Goal: Task Accomplishment & Management: Complete application form

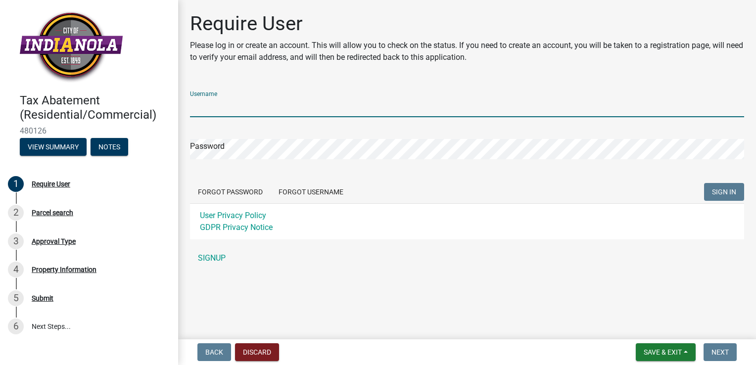
click at [205, 108] on input "Username" at bounding box center [467, 107] width 554 height 20
type input "kcourtney"
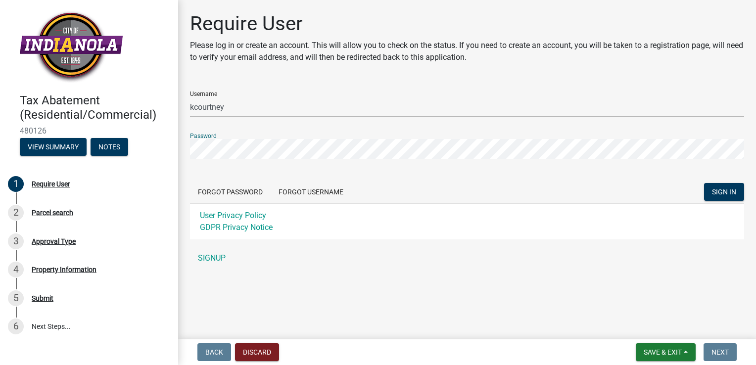
click at [704, 183] on button "SIGN IN" at bounding box center [724, 192] width 40 height 18
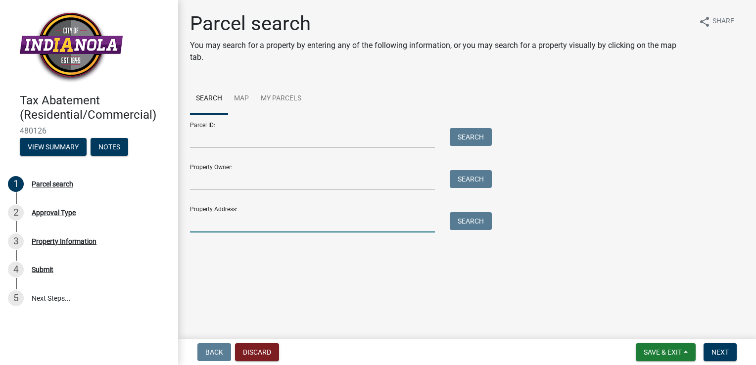
click at [421, 223] on input "Property Address:" at bounding box center [312, 222] width 245 height 20
type input "[STREET_ADDRESS]"
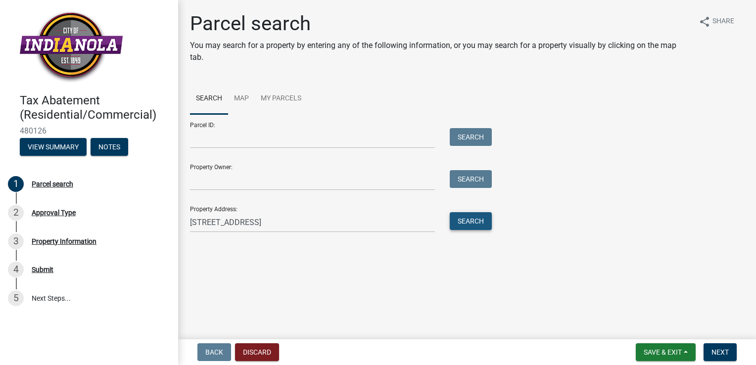
click at [484, 225] on button "Search" at bounding box center [471, 221] width 42 height 18
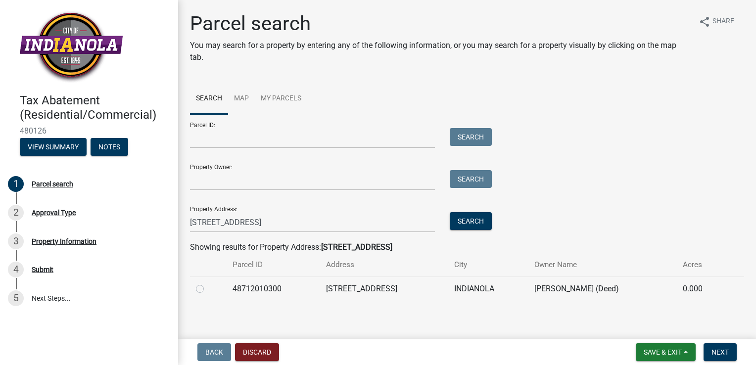
click at [193, 287] on td at bounding box center [208, 289] width 37 height 24
click at [208, 283] on label at bounding box center [208, 283] width 0 height 0
click at [208, 288] on input "radio" at bounding box center [211, 286] width 6 height 6
radio input "true"
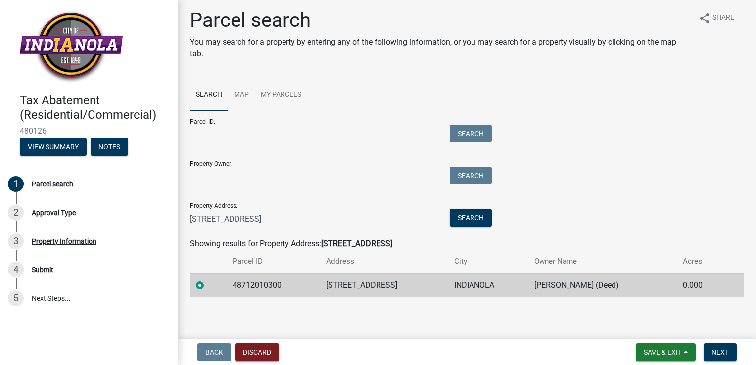
scroll to position [3, 0]
click at [714, 356] on button "Next" at bounding box center [720, 352] width 33 height 18
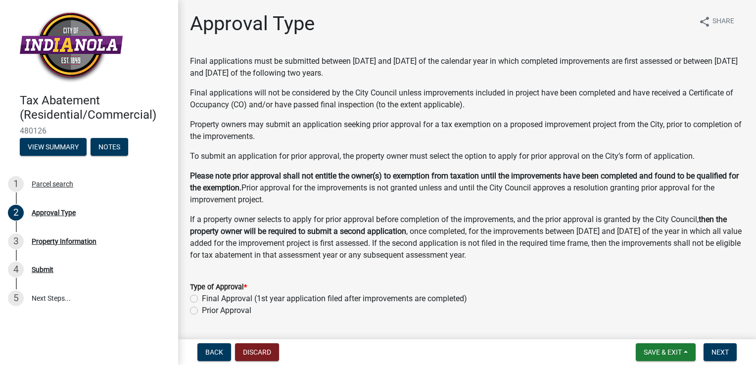
scroll to position [28, 0]
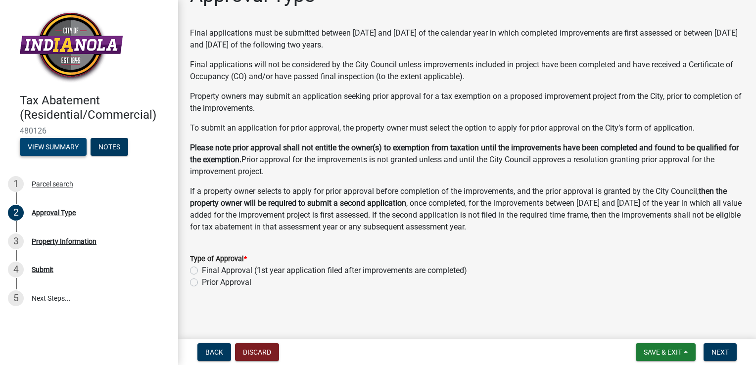
click at [40, 143] on button "View Summary" at bounding box center [53, 147] width 67 height 18
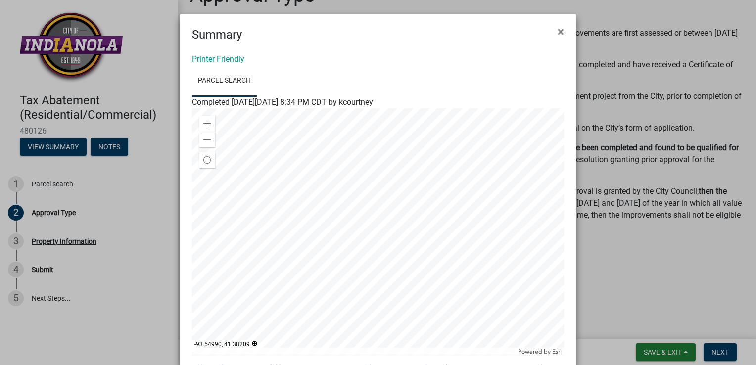
scroll to position [121, 0]
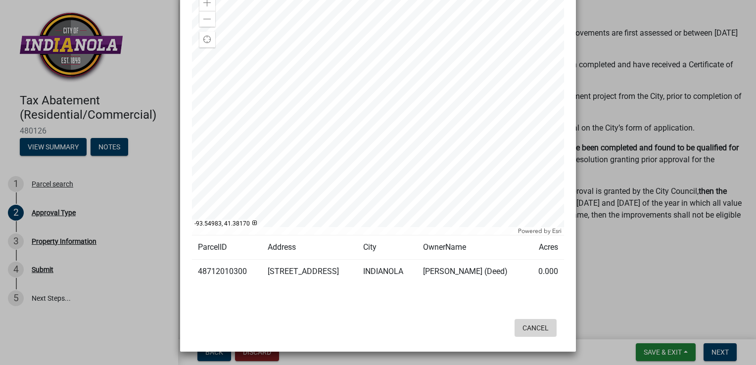
click at [541, 326] on button "Cancel" at bounding box center [536, 328] width 42 height 18
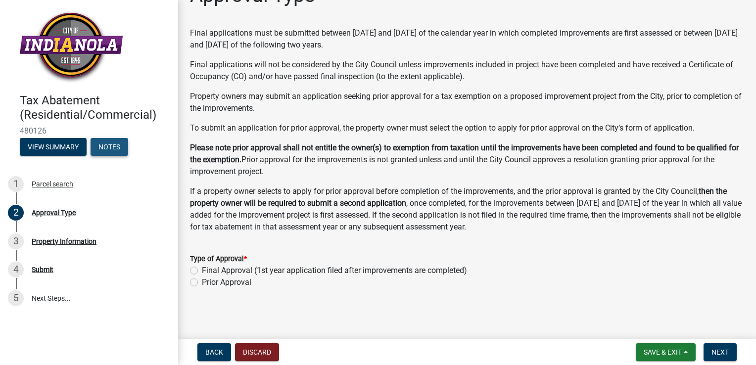
click at [105, 143] on button "Notes" at bounding box center [110, 147] width 38 height 18
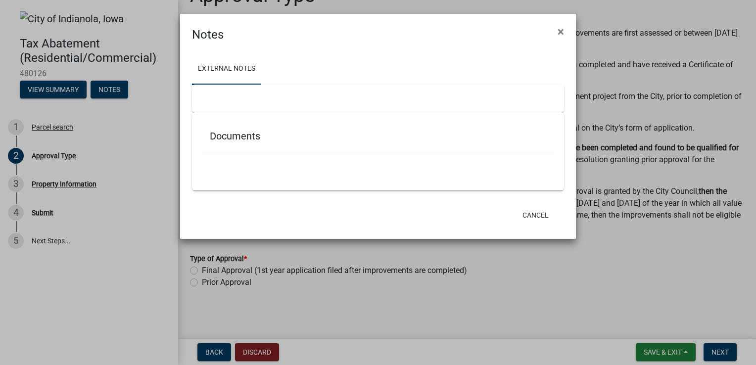
click at [246, 140] on h5 "Documents" at bounding box center [378, 136] width 337 height 12
click at [533, 217] on button "Cancel" at bounding box center [536, 215] width 42 height 18
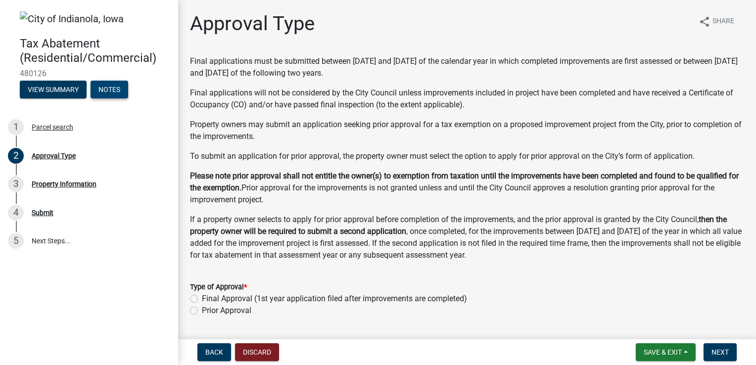
scroll to position [0, 0]
click at [202, 301] on label "Final Approval (1st year application filed after improvements are completed)" at bounding box center [334, 299] width 265 height 12
click at [202, 299] on input "Final Approval (1st year application filed after improvements are completed)" at bounding box center [205, 296] width 6 height 6
radio input "true"
click at [725, 345] on button "Next" at bounding box center [720, 352] width 33 height 18
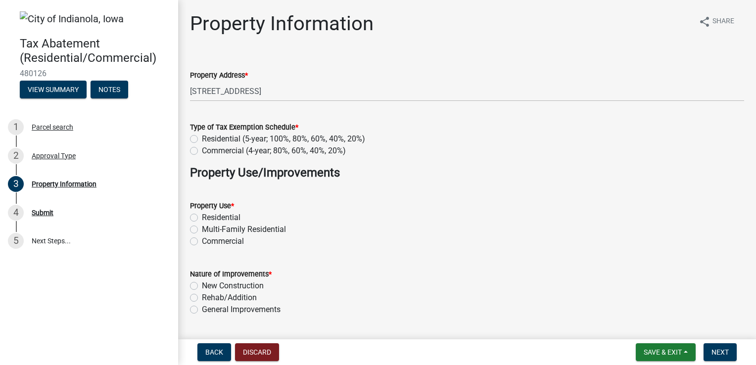
click at [202, 138] on label "Residential (5-year; 100%, 80%, 60%, 40%, 20%)" at bounding box center [283, 139] width 163 height 12
click at [202, 138] on input "Residential (5-year; 100%, 80%, 60%, 40%, 20%)" at bounding box center [205, 136] width 6 height 6
radio input "true"
click at [202, 217] on label "Residential" at bounding box center [221, 218] width 39 height 12
click at [202, 217] on input "Residential" at bounding box center [205, 215] width 6 height 6
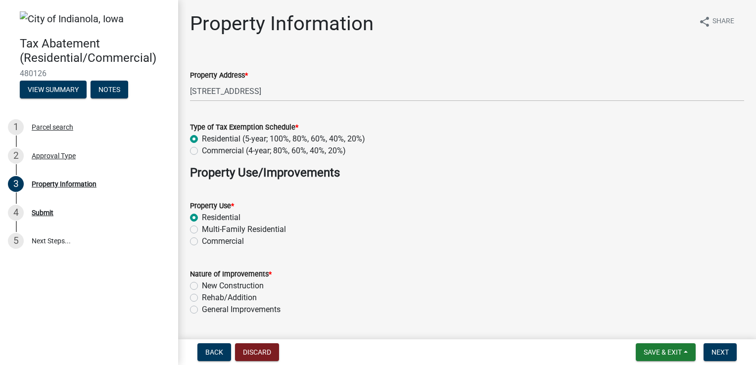
radio input "true"
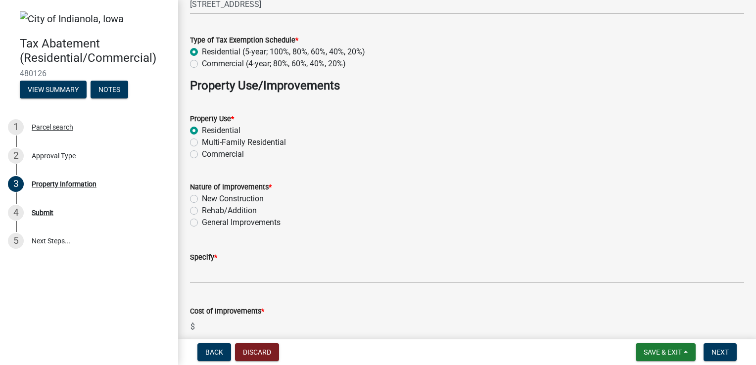
scroll to position [89, 0]
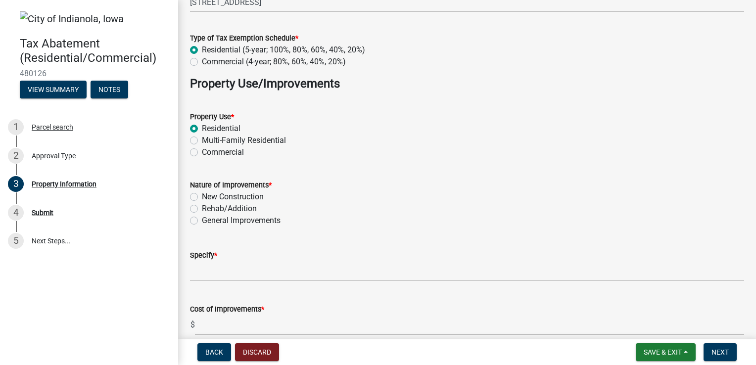
click at [202, 195] on label "New Construction" at bounding box center [233, 197] width 62 height 12
click at [202, 195] on input "New Construction" at bounding box center [205, 194] width 6 height 6
radio input "true"
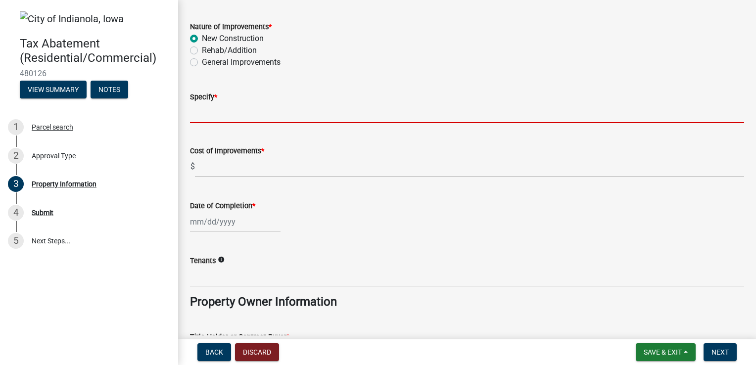
click at [260, 114] on input "Specify *" at bounding box center [467, 113] width 554 height 20
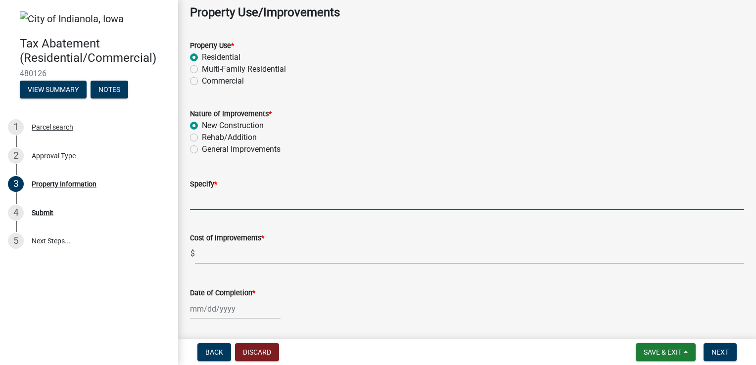
scroll to position [164, 0]
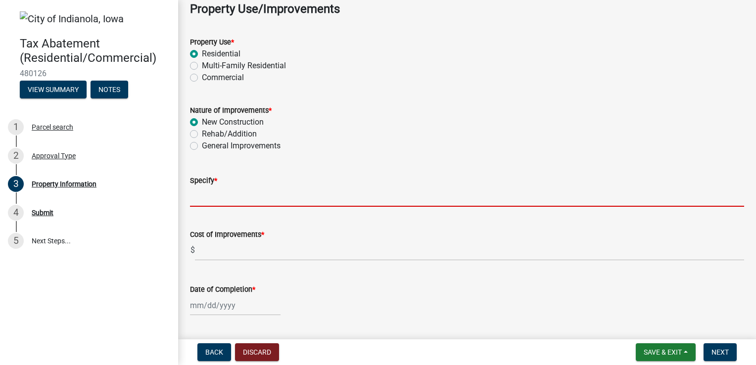
click at [193, 191] on input "Specify *" at bounding box center [467, 197] width 554 height 20
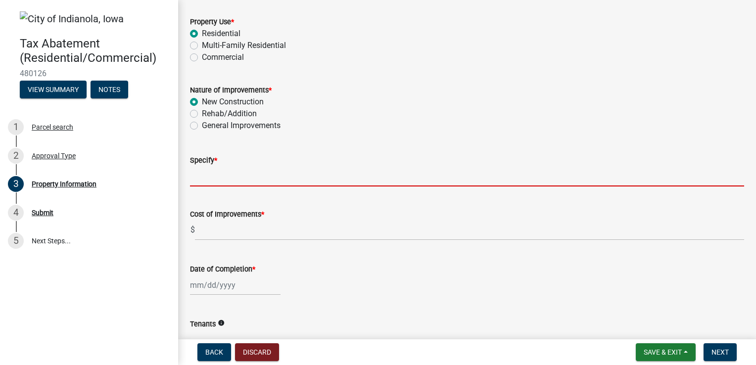
scroll to position [185, 0]
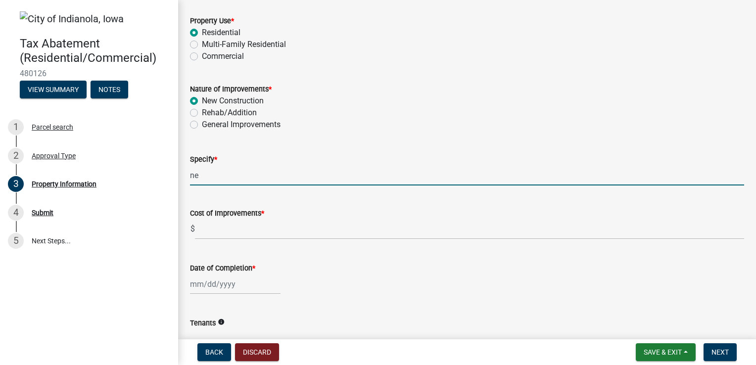
type input "n"
type input "New Construction"
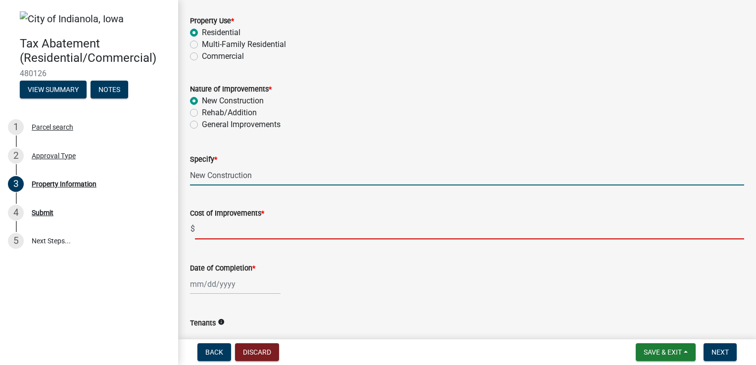
click at [213, 231] on input "text" at bounding box center [469, 229] width 549 height 20
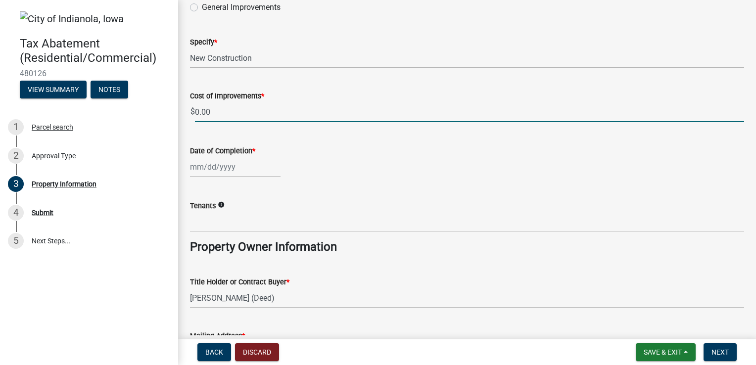
scroll to position [303, 0]
type input "0"
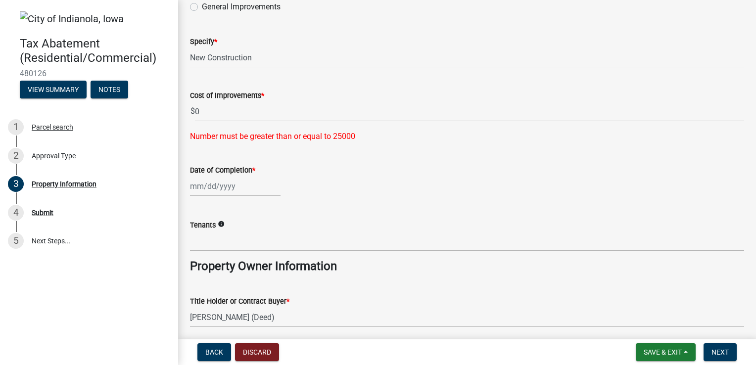
click at [222, 205] on div "Tenants info" at bounding box center [467, 228] width 554 height 46
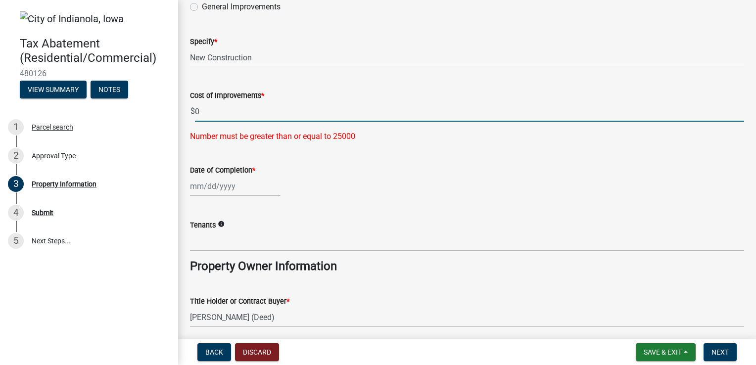
click at [200, 110] on input "0" at bounding box center [469, 111] width 549 height 20
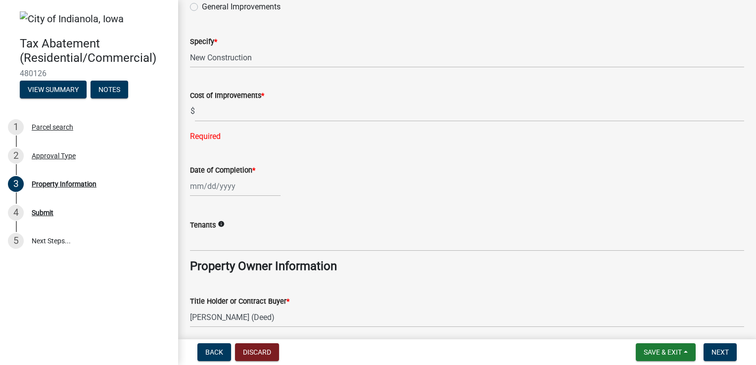
click at [220, 225] on icon "info" at bounding box center [221, 224] width 7 height 7
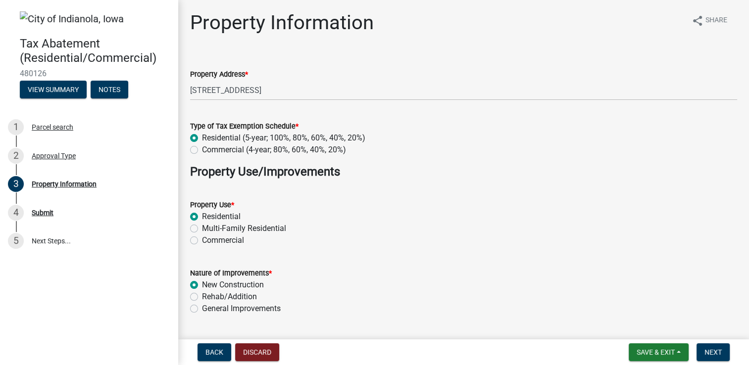
scroll to position [0, 0]
